Goal: Information Seeking & Learning: Learn about a topic

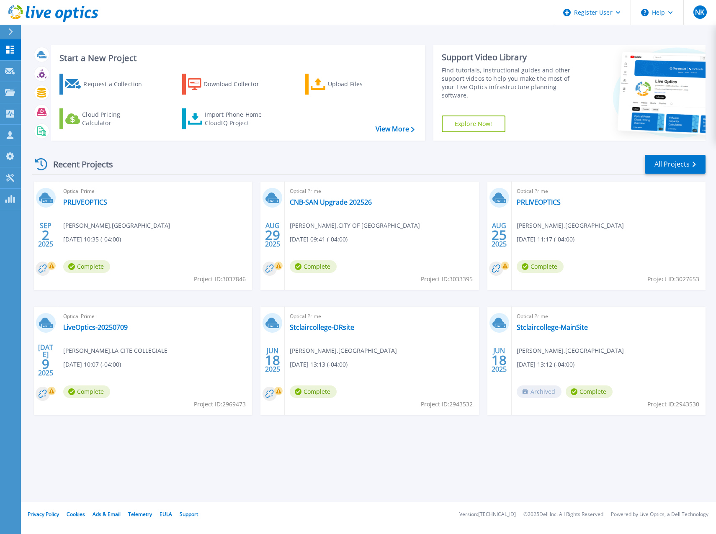
click at [256, 162] on div "Recent Projects All Projects" at bounding box center [368, 164] width 673 height 21
click at [219, 159] on div "Recent Projects All Projects" at bounding box center [368, 164] width 673 height 21
click at [32, 91] on p "Projects" at bounding box center [33, 93] width 22 height 22
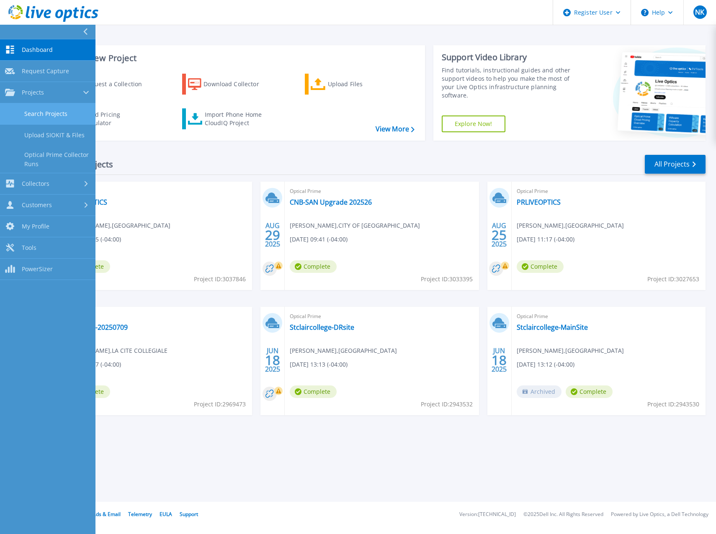
click at [45, 118] on link "Search Projects" at bounding box center [47, 113] width 95 height 21
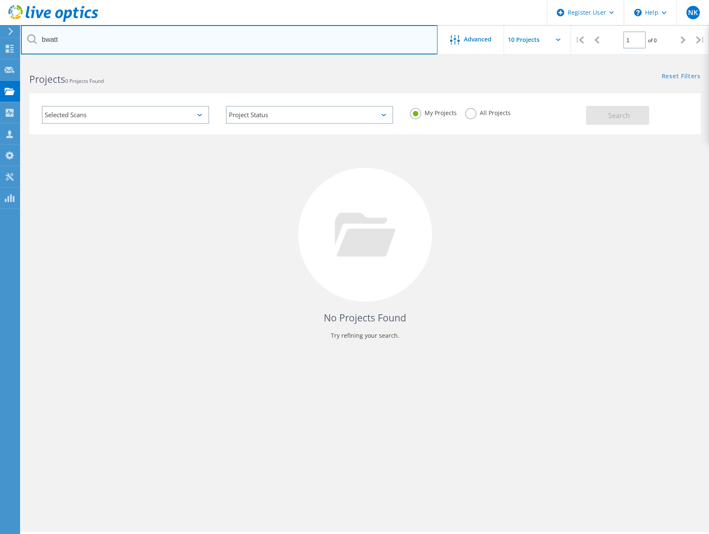
click at [108, 44] on input "bwatt" at bounding box center [229, 39] width 417 height 29
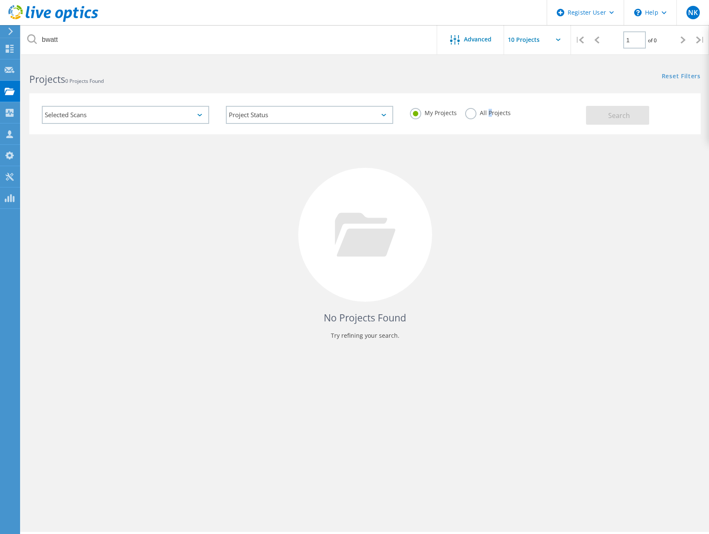
drag, startPoint x: 489, startPoint y: 111, endPoint x: 511, endPoint y: 113, distance: 21.4
click at [490, 113] on label "All Projects" at bounding box center [488, 112] width 46 height 8
click at [0, 0] on input "All Projects" at bounding box center [0, 0] width 0 height 0
click at [636, 116] on button "Search" at bounding box center [617, 115] width 63 height 19
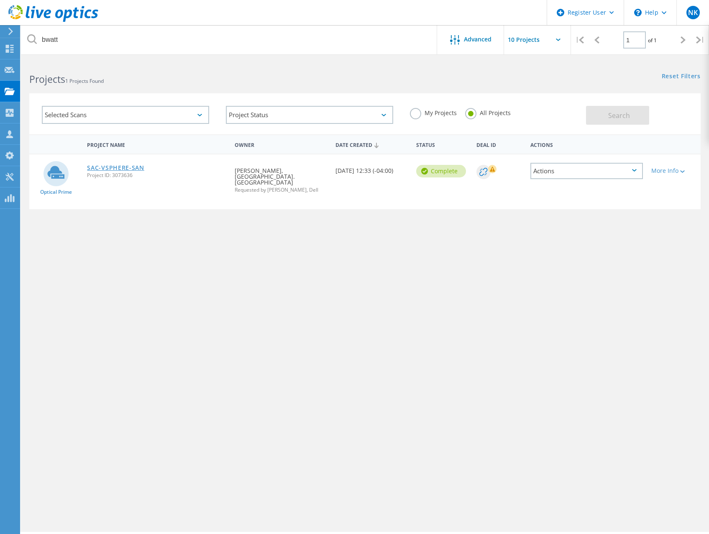
click at [107, 169] on link "SAC-VSPHERE-SAN" at bounding box center [115, 168] width 57 height 6
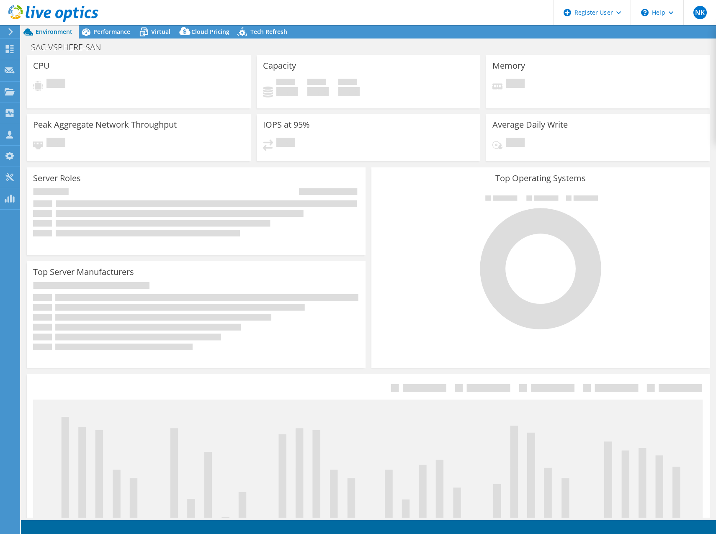
select select "[GEOGRAPHIC_DATA]"
select select "CAD"
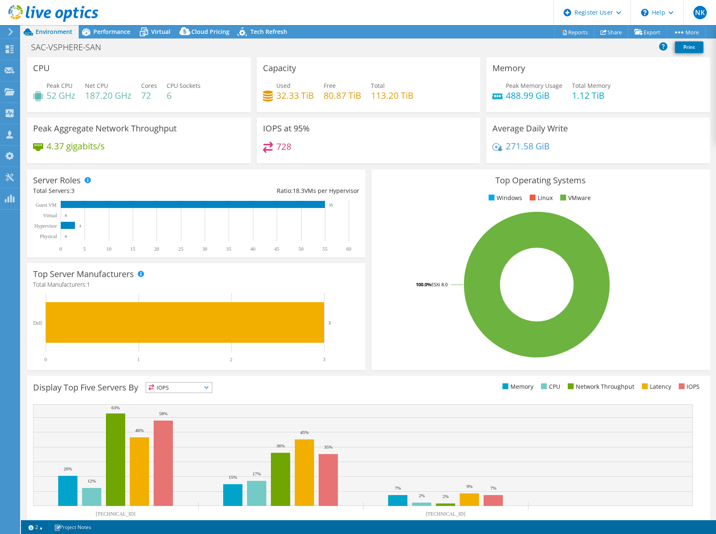
click at [221, 170] on div "Server Roles Physical Servers represent bare metal servers that were targets of…" at bounding box center [196, 214] width 339 height 88
click at [372, 146] on div "728" at bounding box center [368, 150] width 211 height 18
click at [273, 171] on div "Server Roles Physical Servers represent bare metal servers that were targets of…" at bounding box center [196, 214] width 339 height 88
drag, startPoint x: 292, startPoint y: 175, endPoint x: 305, endPoint y: 175, distance: 13.0
click at [292, 175] on div "Server Roles Physical Servers represent bare metal servers that were targets of…" at bounding box center [196, 214] width 339 height 88
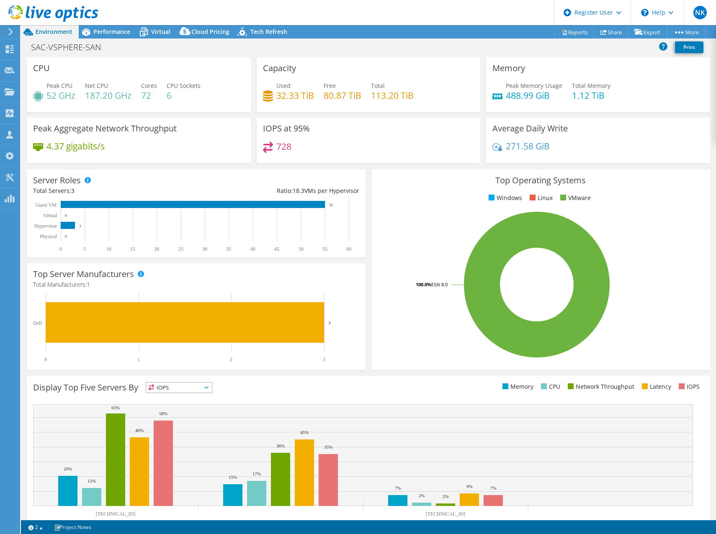
click at [354, 165] on div "IOPS at 95% 728" at bounding box center [369, 143] width 230 height 51
click at [363, 168] on div "Server Roles Physical Servers represent bare metal servers that were targets of…" at bounding box center [196, 214] width 344 height 94
click at [371, 171] on div "Top Operating Systems Windows Linux VMware 100.0% ESXi 8.0" at bounding box center [540, 270] width 339 height 200
click at [347, 158] on div "728" at bounding box center [368, 150] width 211 height 18
click at [365, 171] on div "Server Roles Physical Servers represent bare metal servers that were targets of…" at bounding box center [196, 214] width 344 height 94
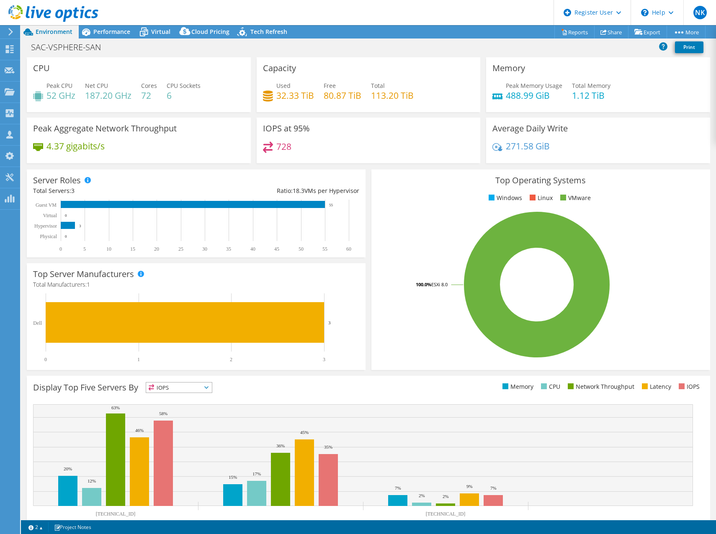
click at [317, 164] on div "IOPS at 95% 728" at bounding box center [369, 143] width 230 height 51
click at [404, 62] on div "Capacity Used 32.33 TiB Free 80.87 TiB Total 113.20 TiB" at bounding box center [369, 84] width 224 height 55
click at [162, 32] on span "Virtual" at bounding box center [160, 32] width 19 height 8
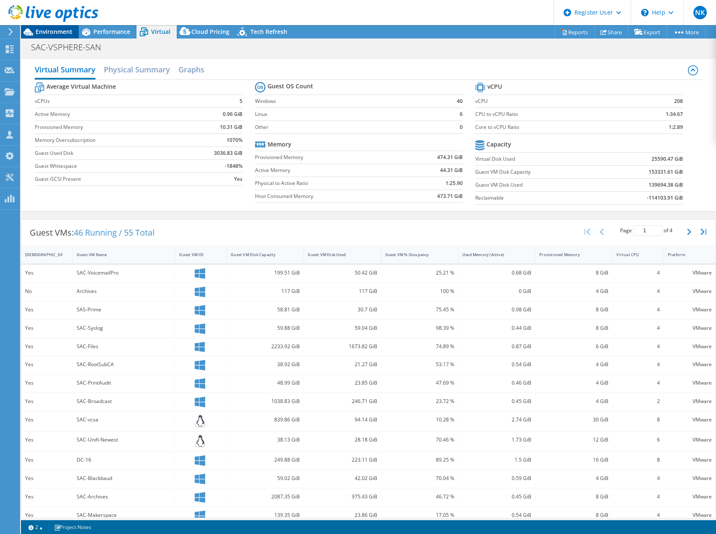
click at [65, 33] on span "Environment" at bounding box center [54, 32] width 37 height 8
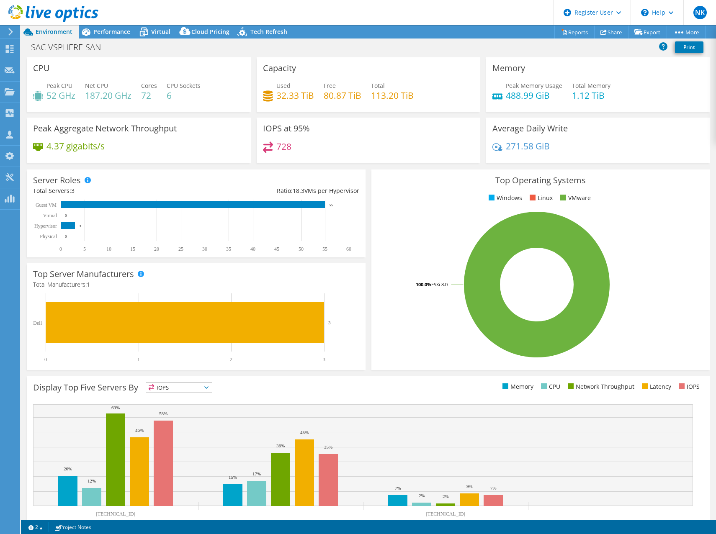
click at [365, 73] on div "Capacity Used 32.33 TiB Free 80.87 TiB Total 113.20 TiB" at bounding box center [369, 84] width 224 height 55
click at [323, 118] on div "IOPS at 95% 728" at bounding box center [369, 141] width 224 height 46
click at [314, 50] on div "SAC-VSPHERE-SAN Print" at bounding box center [368, 46] width 695 height 15
click at [692, 248] on rect at bounding box center [537, 284] width 318 height 146
